Goal: Navigation & Orientation: Find specific page/section

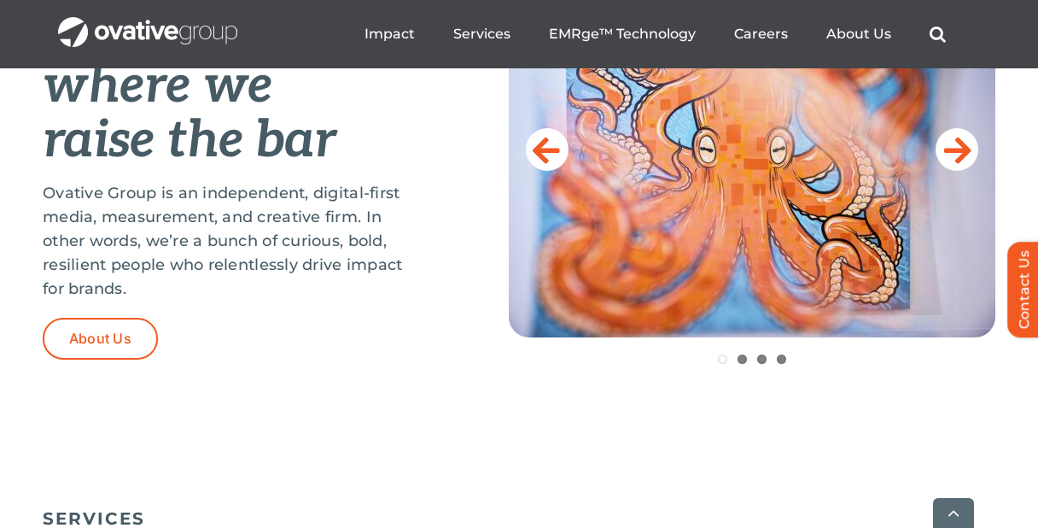
scroll to position [822, 0]
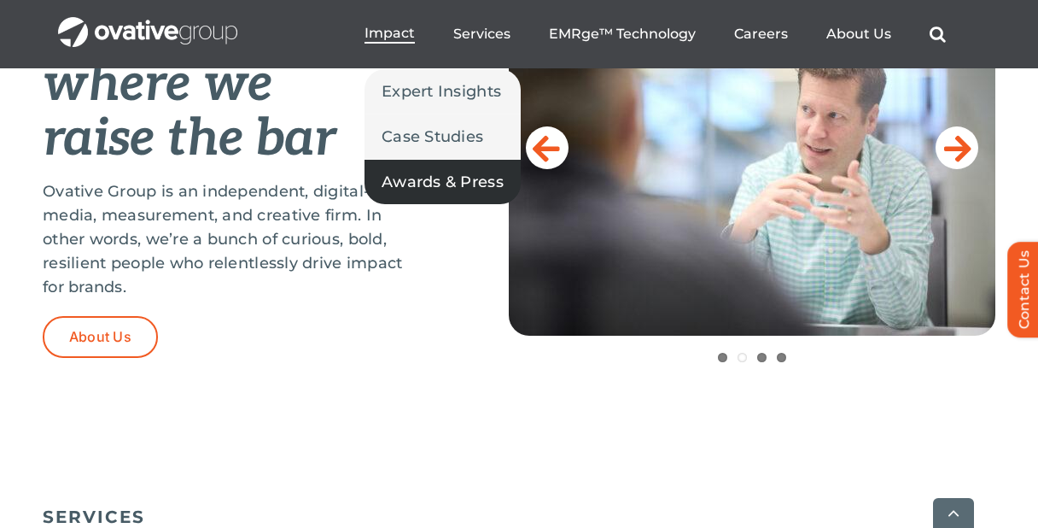
click at [456, 175] on span "Awards & Press" at bounding box center [443, 182] width 122 height 24
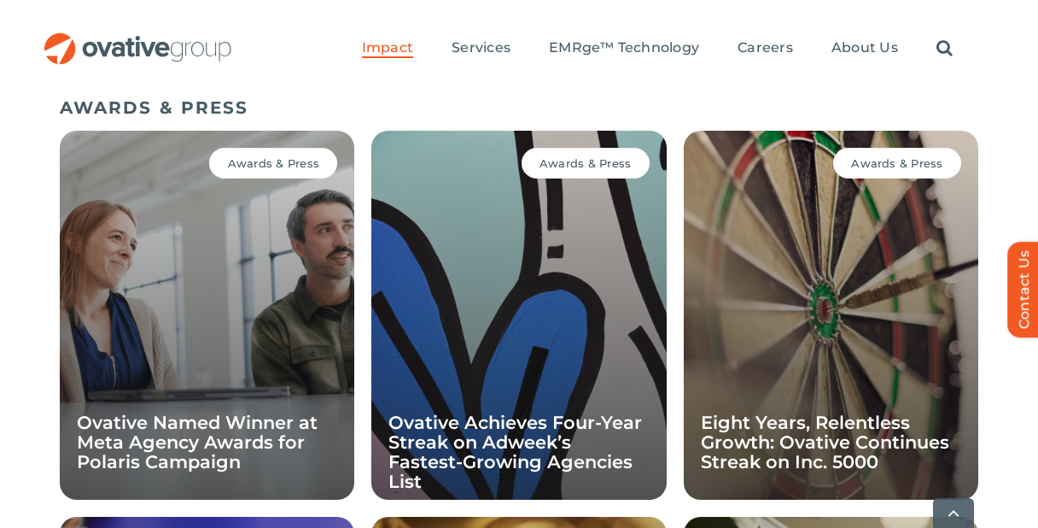
scroll to position [1399, 0]
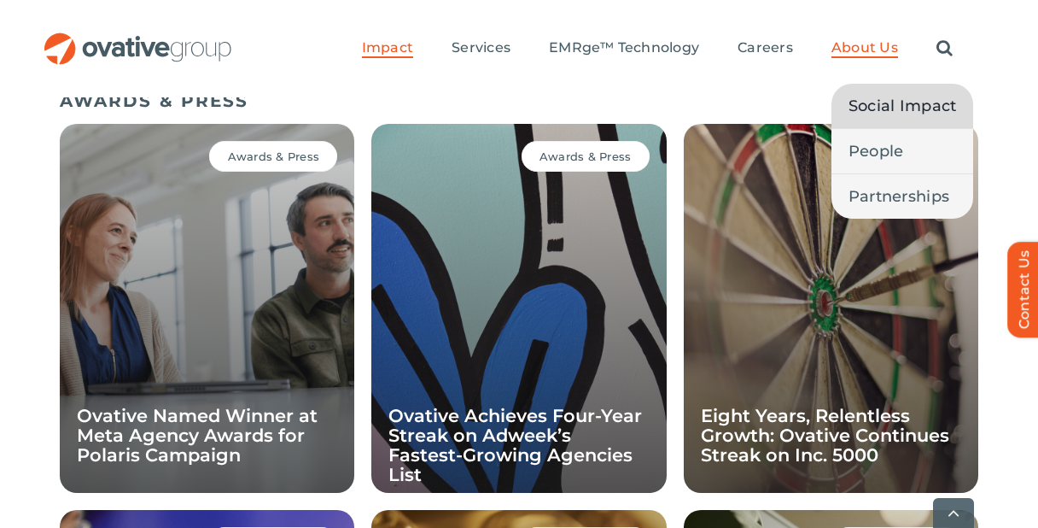
click at [864, 108] on span "Social Impact" at bounding box center [903, 106] width 108 height 24
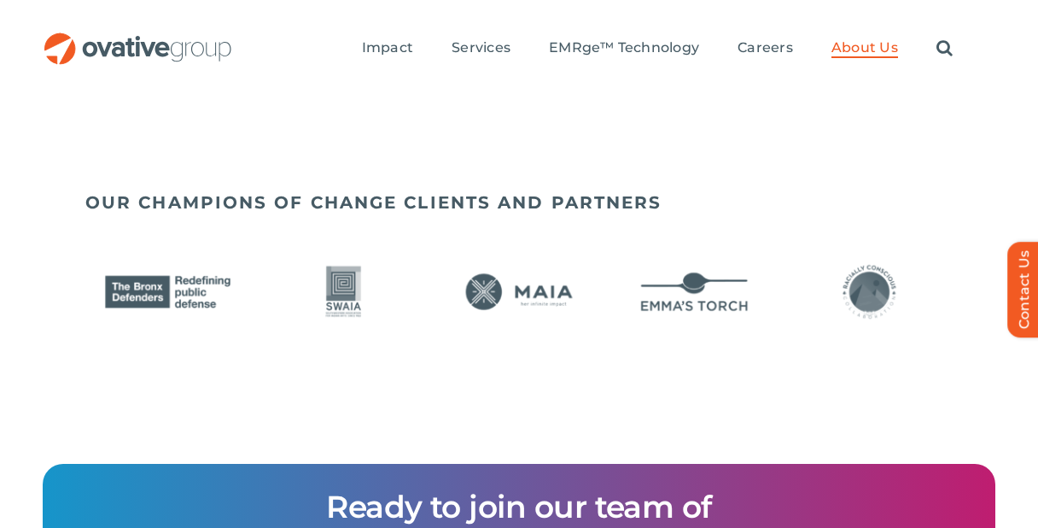
scroll to position [1535, 0]
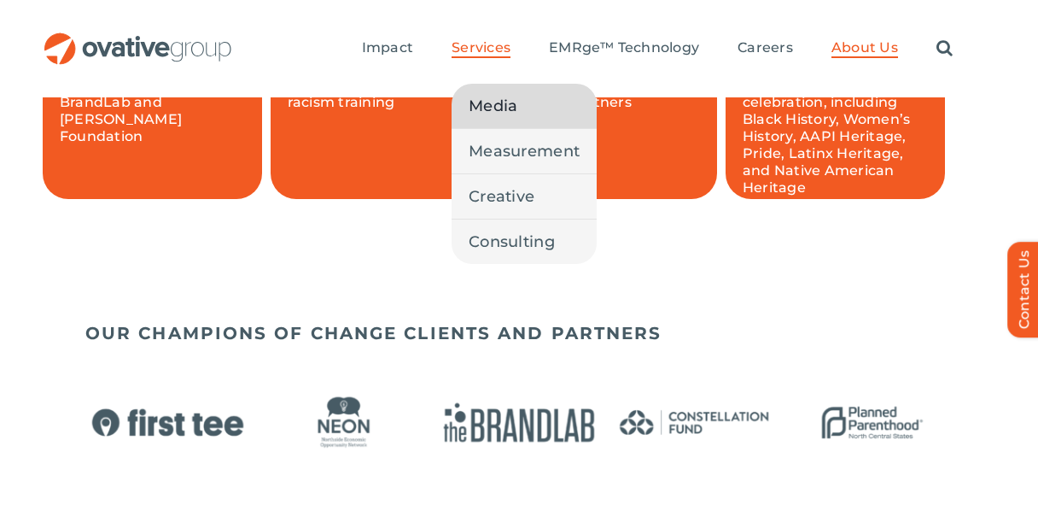
click at [505, 100] on span "Media" at bounding box center [493, 106] width 49 height 24
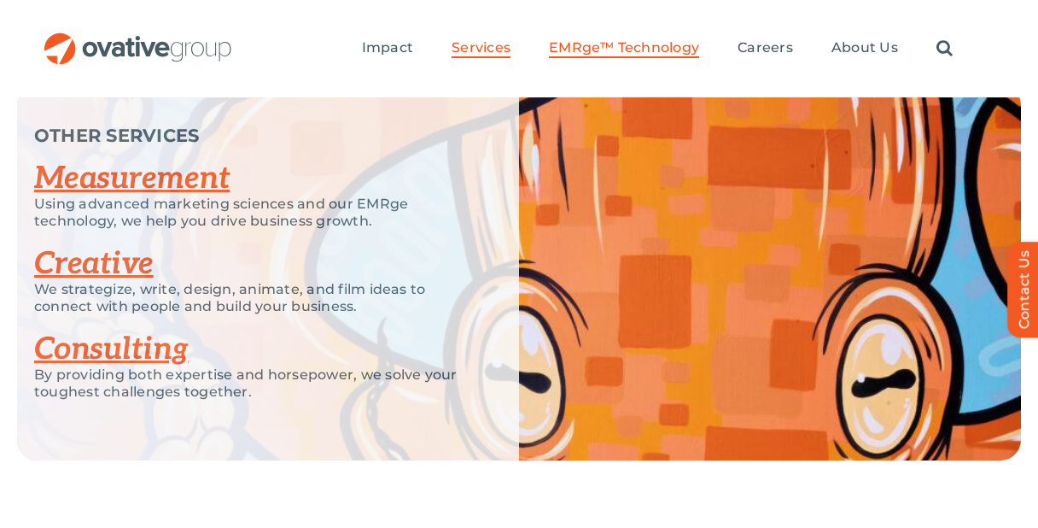
scroll to position [4095, 0]
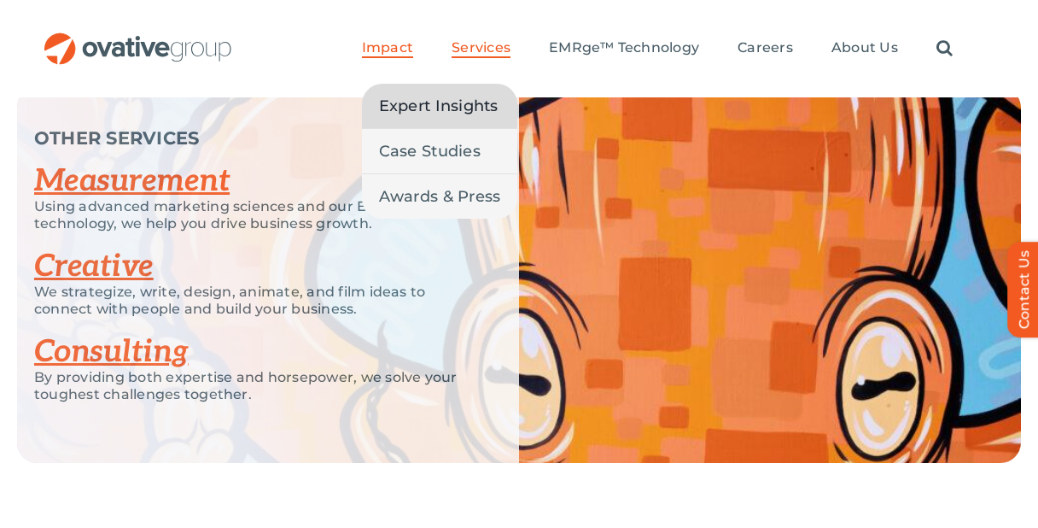
click at [414, 108] on span "Expert Insights" at bounding box center [439, 106] width 120 height 24
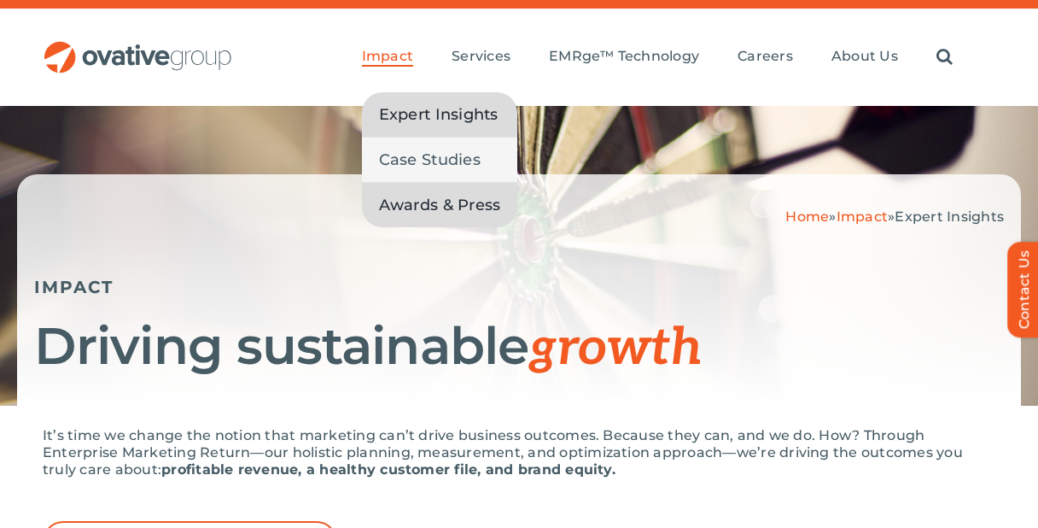
scroll to position [259, 0]
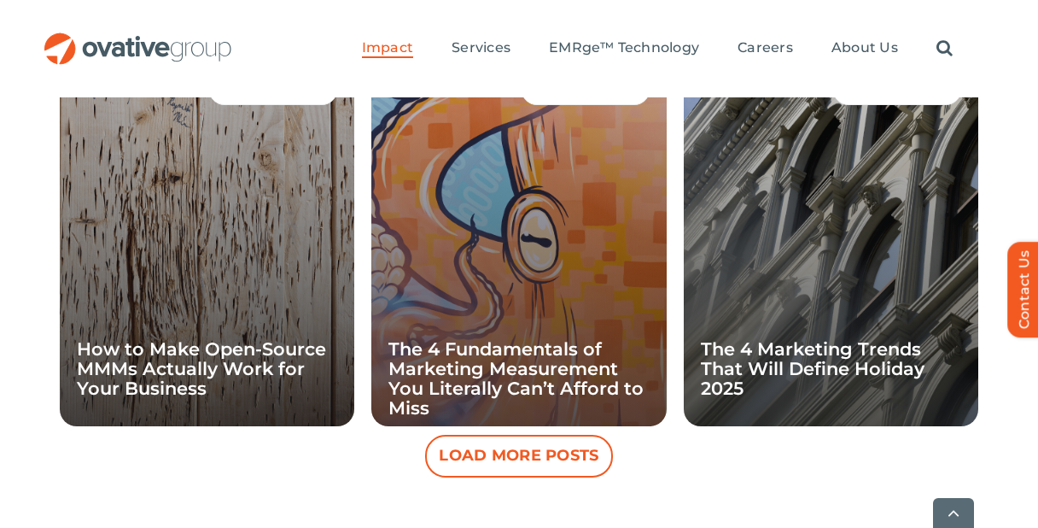
scroll to position [1953, 0]
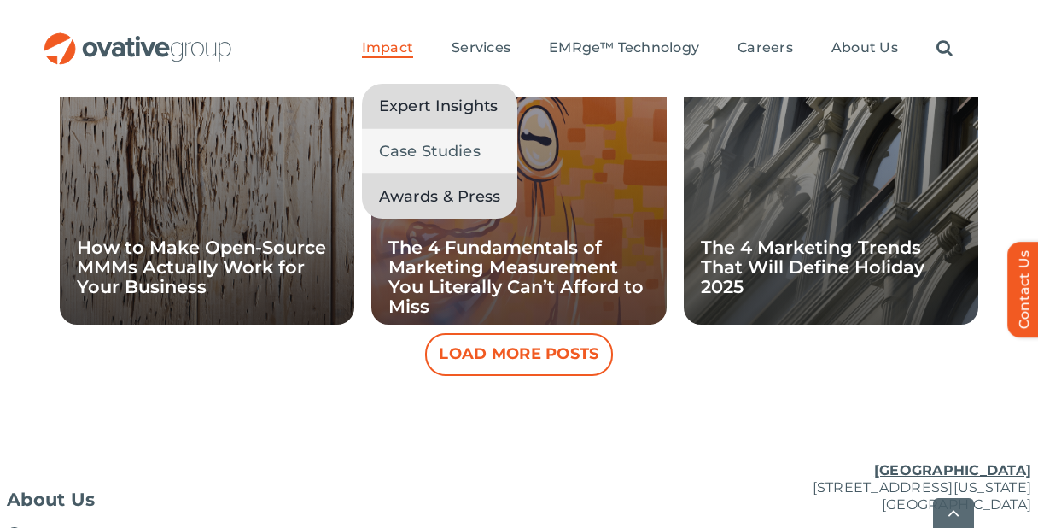
click at [421, 196] on span "Awards & Press" at bounding box center [440, 196] width 122 height 24
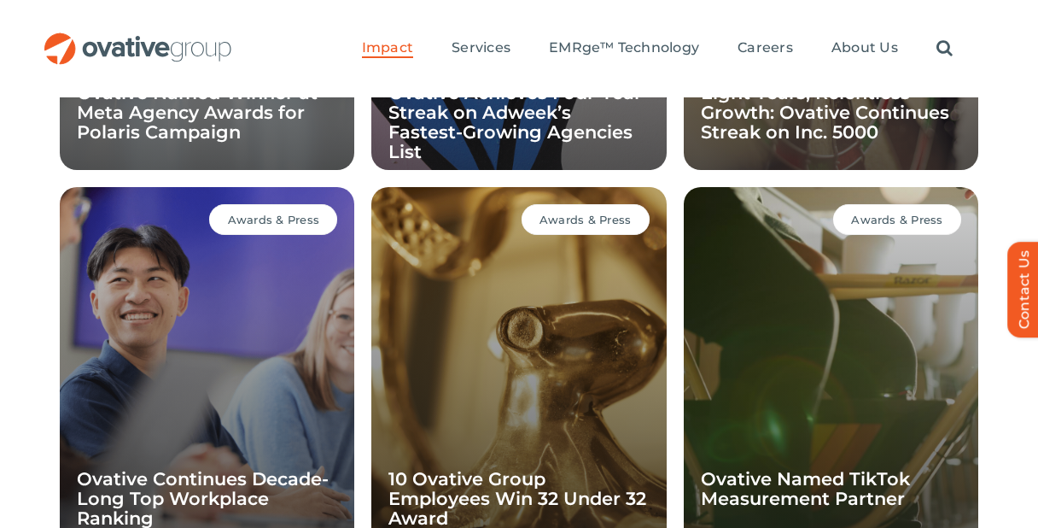
scroll to position [1709, 0]
